Goal: Navigation & Orientation: Find specific page/section

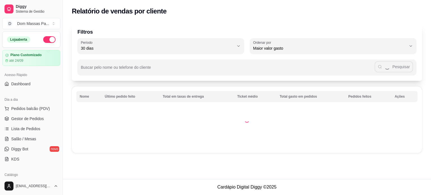
select select "30"
select select "HIGHEST_TOTAL_SPENT_WITH_ORDERS"
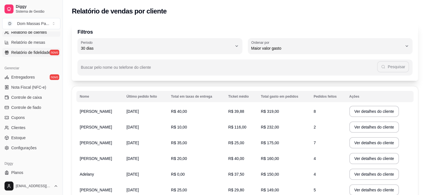
click at [23, 52] on span "Relatório de fidelidade" at bounding box center [30, 53] width 39 height 6
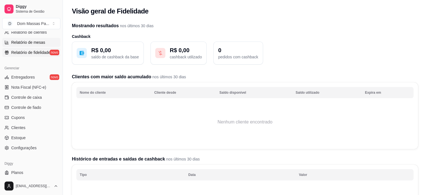
click at [22, 42] on span "Relatório de mesas" at bounding box center [28, 43] width 34 height 6
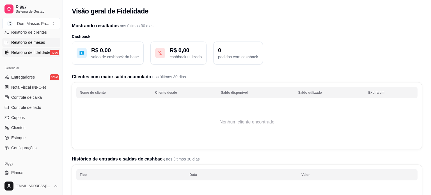
select select "TOTAL_OF_ORDERS"
select select "7"
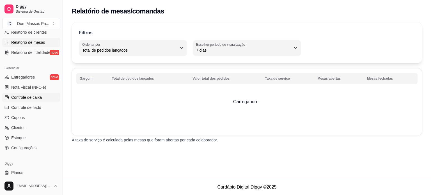
click at [28, 97] on span "Controle de caixa" at bounding box center [26, 98] width 31 height 6
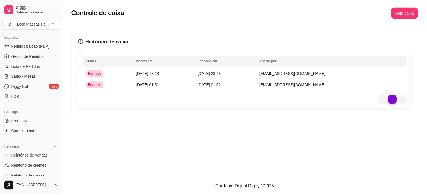
scroll to position [62, 0]
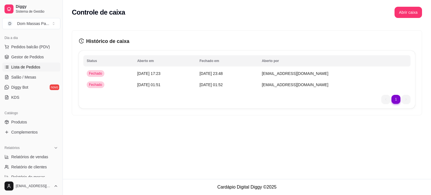
click at [14, 65] on span "Lista de Pedidos" at bounding box center [25, 67] width 29 height 6
